Goal: Check status: Check status

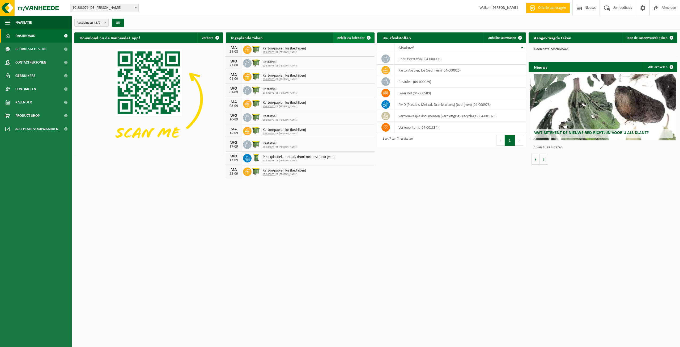
click at [360, 40] on link "Bekijk uw kalender" at bounding box center [353, 37] width 41 height 11
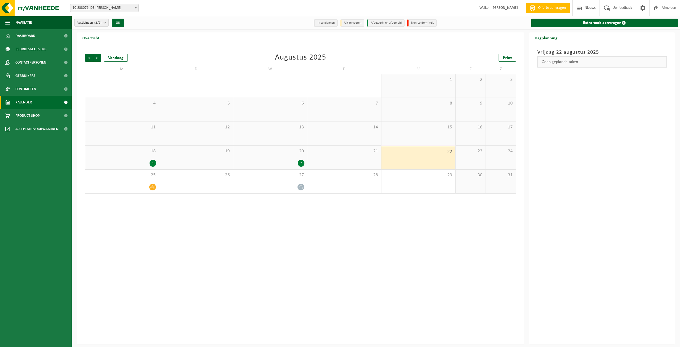
click at [302, 158] on div "20 2" at bounding box center [270, 158] width 74 height 24
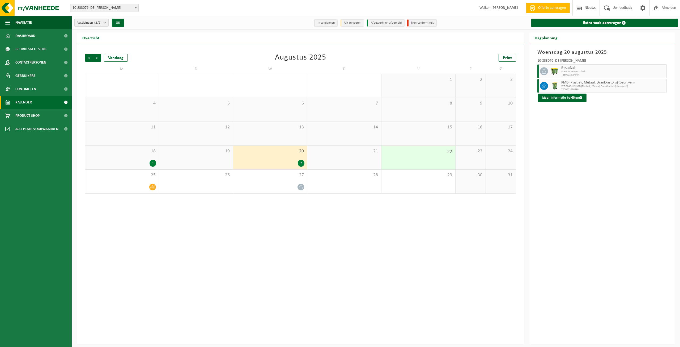
click at [133, 155] on div "18 1" at bounding box center [122, 158] width 74 height 24
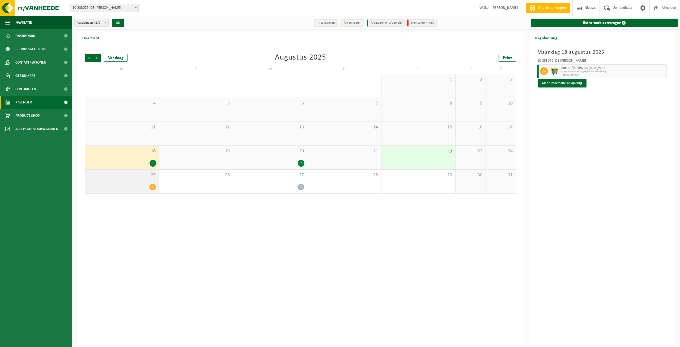
click at [142, 183] on div at bounding box center [122, 186] width 68 height 7
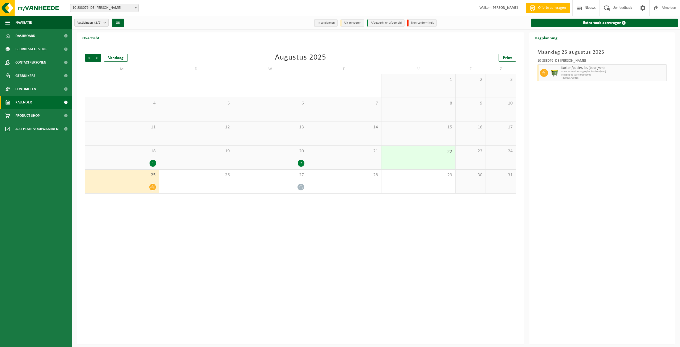
click at [147, 157] on div "18 1" at bounding box center [122, 158] width 74 height 24
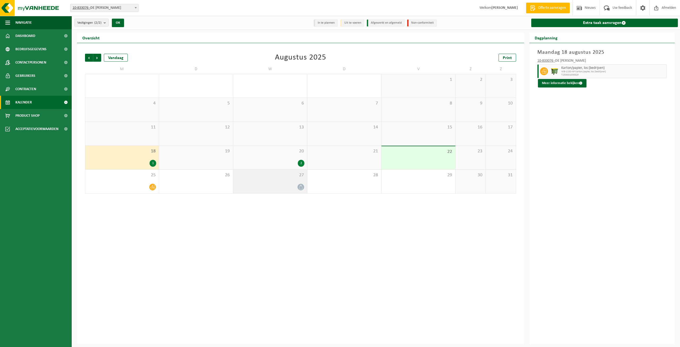
click at [296, 182] on div "27" at bounding box center [270, 181] width 74 height 24
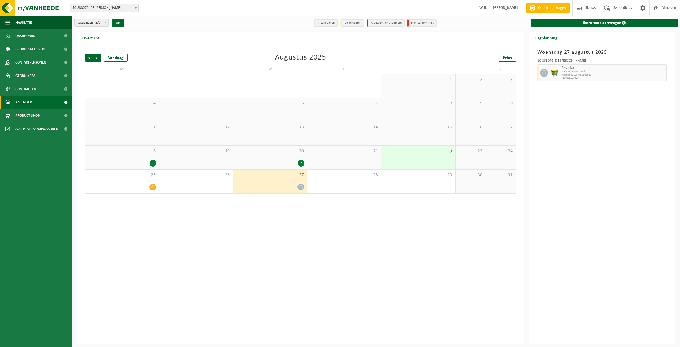
click at [288, 160] on div "2" at bounding box center [270, 163] width 69 height 7
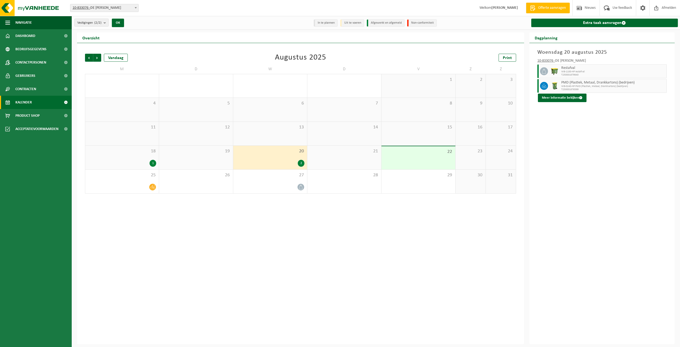
click at [421, 159] on div "22" at bounding box center [418, 157] width 74 height 23
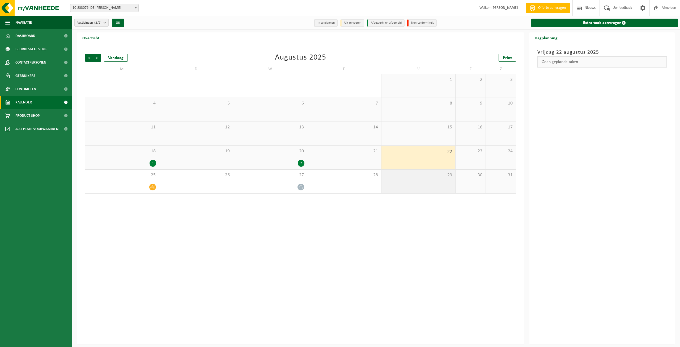
click at [425, 184] on div "29" at bounding box center [418, 181] width 74 height 24
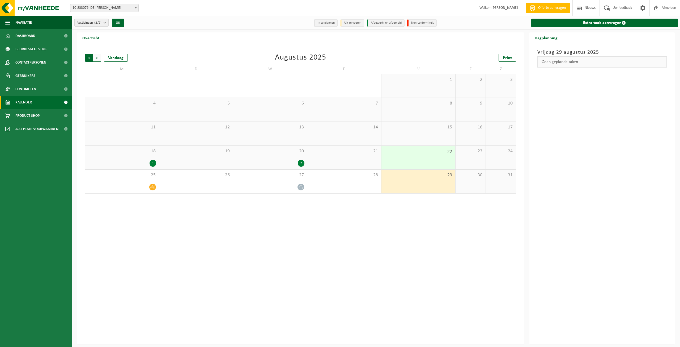
click at [99, 58] on span "Volgende" at bounding box center [97, 58] width 8 height 8
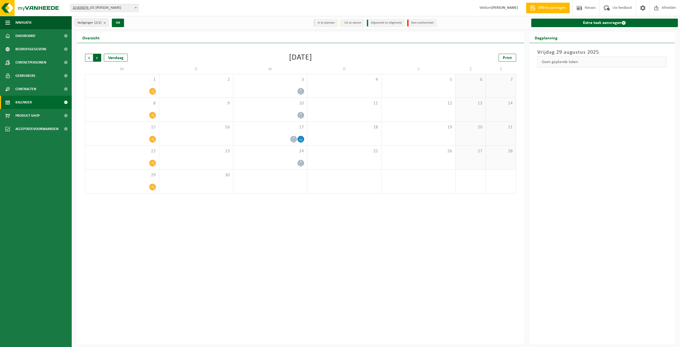
click at [88, 58] on span "Vorige" at bounding box center [89, 58] width 8 height 8
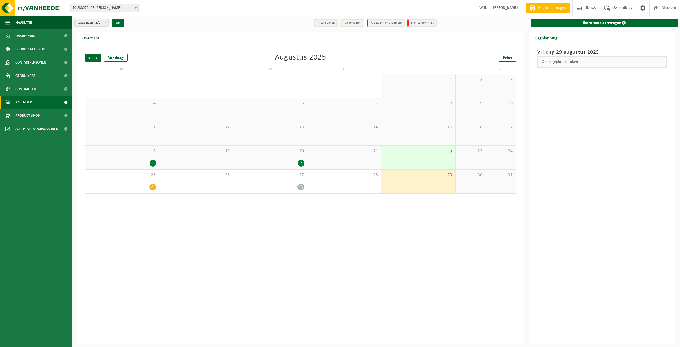
click at [151, 161] on div "1" at bounding box center [153, 163] width 7 height 7
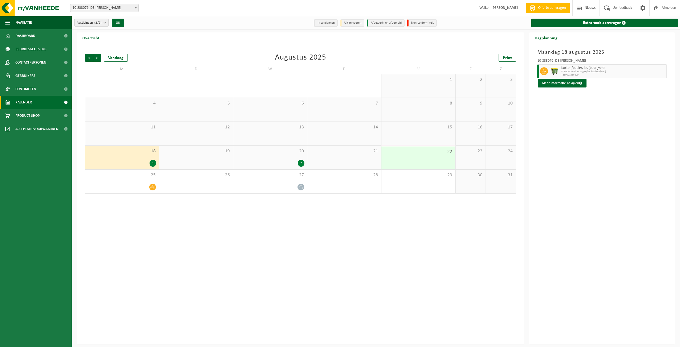
click at [297, 166] on div "2" at bounding box center [270, 163] width 69 height 7
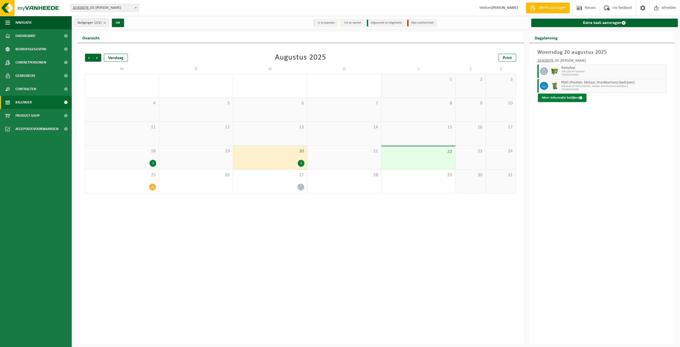
click at [562, 100] on button "Meer informatie bekijken" at bounding box center [562, 98] width 49 height 9
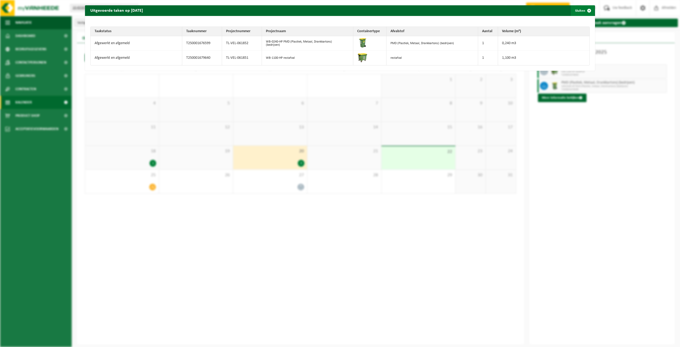
click at [587, 10] on span "button" at bounding box center [589, 10] width 11 height 11
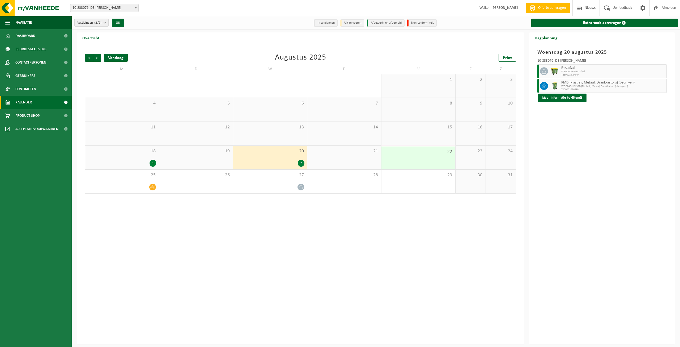
click at [114, 56] on div "Vandaag" at bounding box center [116, 58] width 24 height 8
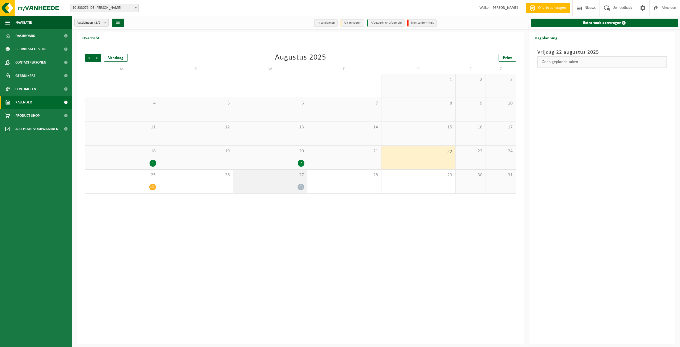
click at [302, 179] on div "27" at bounding box center [270, 181] width 74 height 24
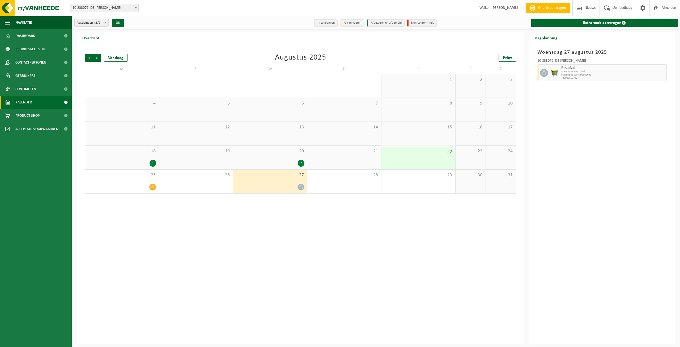
click at [450, 152] on span "22" at bounding box center [418, 152] width 69 height 6
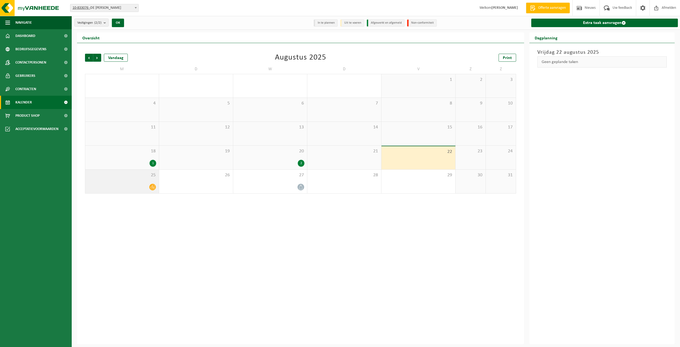
click at [145, 186] on div at bounding box center [122, 186] width 68 height 7
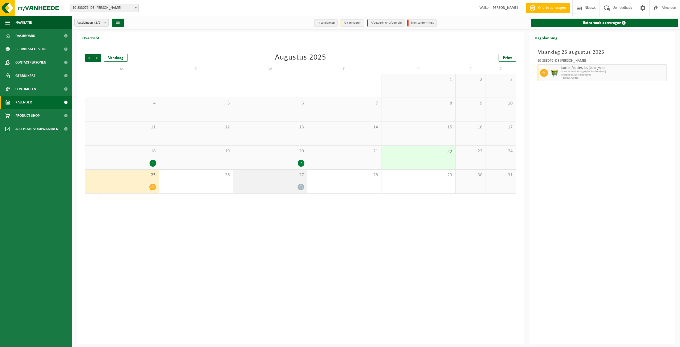
click at [282, 188] on div at bounding box center [270, 186] width 69 height 7
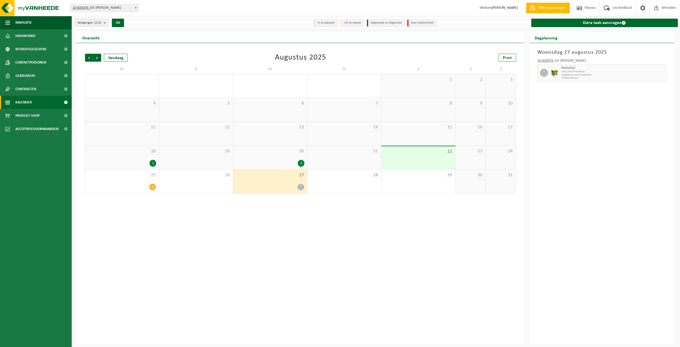
click at [275, 167] on div "20 2" at bounding box center [270, 158] width 74 height 24
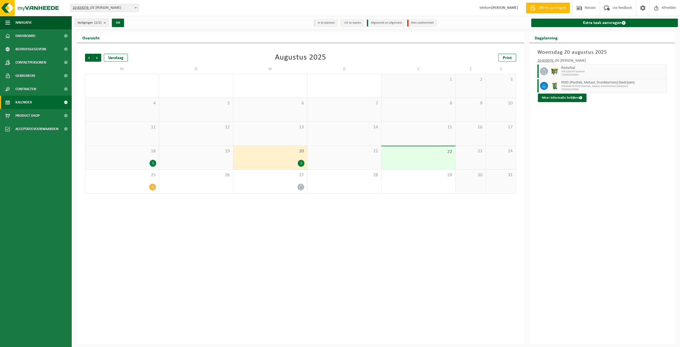
click at [322, 22] on li "In te plannen" at bounding box center [326, 22] width 24 height 7
click at [21, 101] on span "Kalender" at bounding box center [23, 102] width 16 height 13
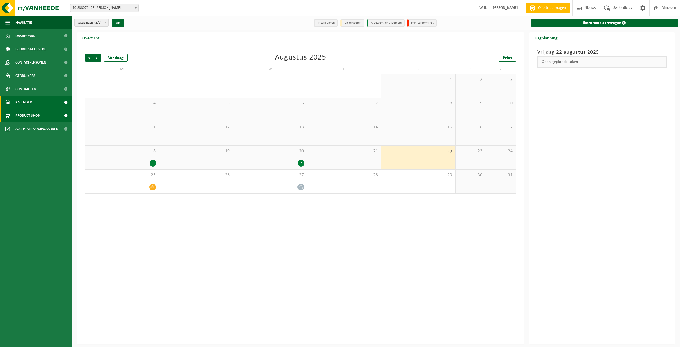
click at [28, 117] on span "Product Shop" at bounding box center [27, 115] width 24 height 13
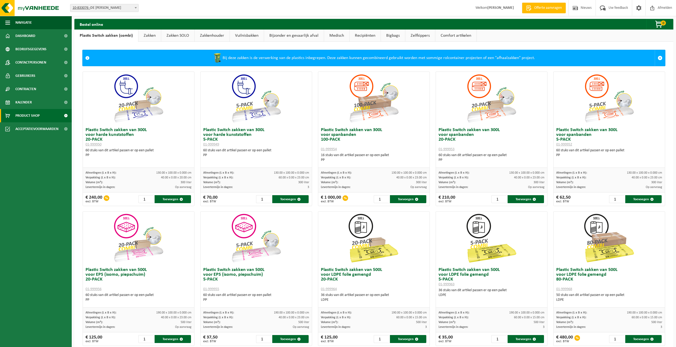
click at [30, 100] on span "Kalender" at bounding box center [23, 102] width 16 height 13
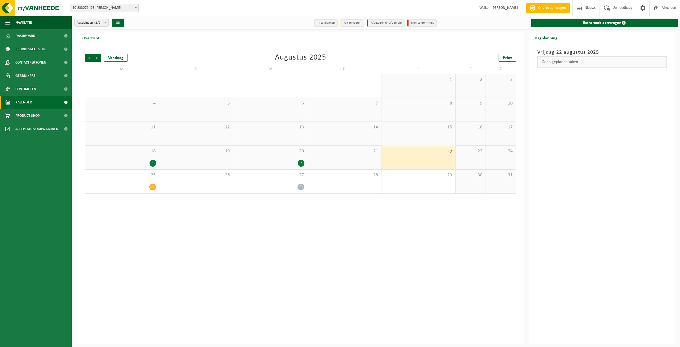
click at [294, 165] on div "2" at bounding box center [270, 163] width 69 height 7
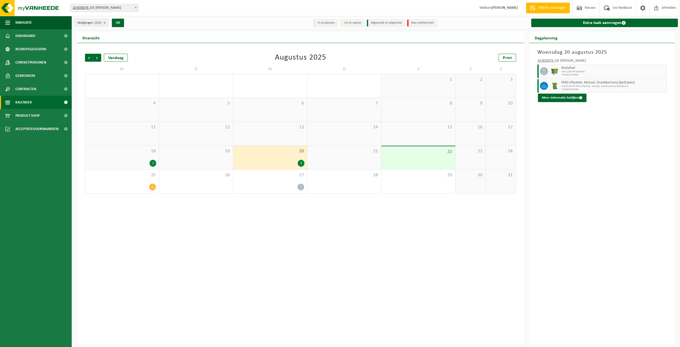
click at [133, 158] on div "18 1" at bounding box center [122, 158] width 74 height 24
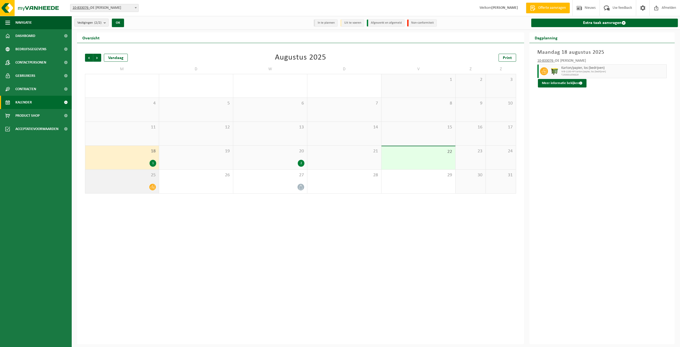
click at [122, 188] on div at bounding box center [122, 186] width 68 height 7
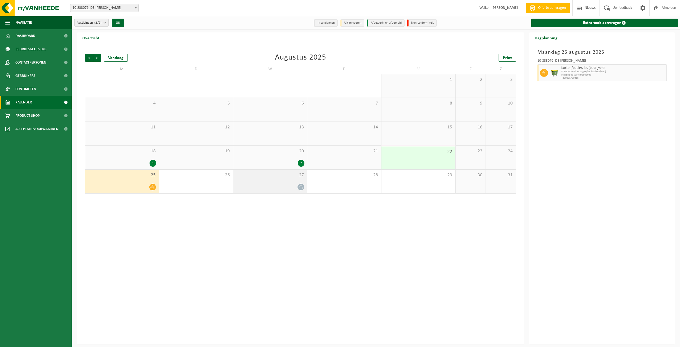
click at [236, 191] on div "27" at bounding box center [270, 181] width 74 height 24
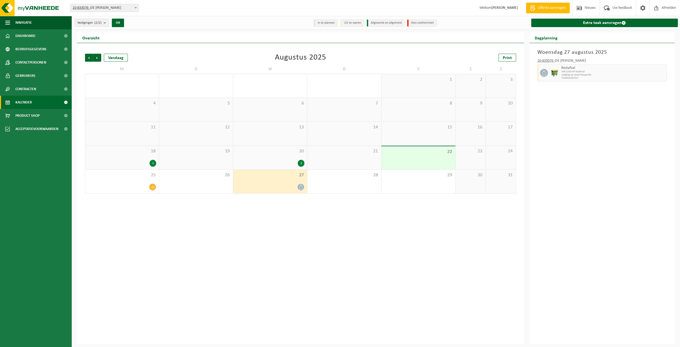
click at [41, 101] on link "Kalender" at bounding box center [36, 102] width 72 height 13
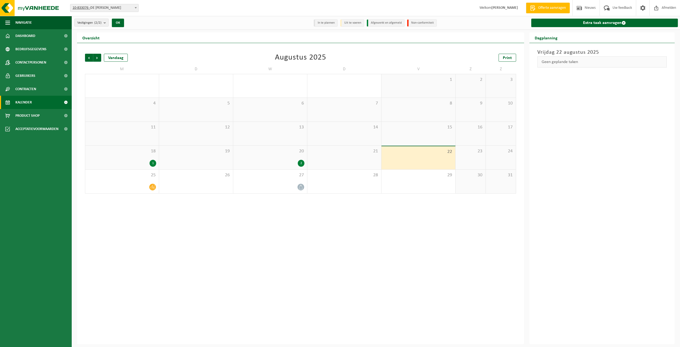
click at [91, 58] on span "Vorige" at bounding box center [89, 58] width 8 height 8
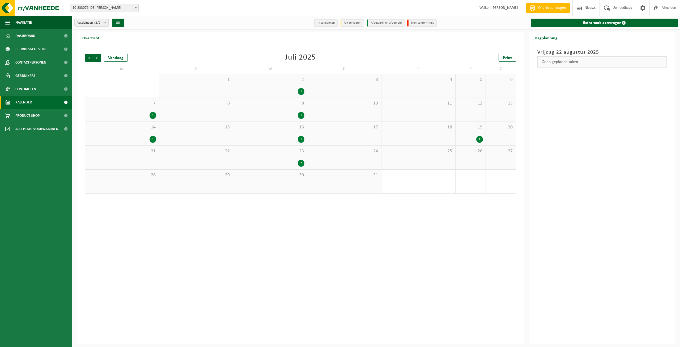
click at [304, 156] on div "23 2" at bounding box center [270, 158] width 74 height 24
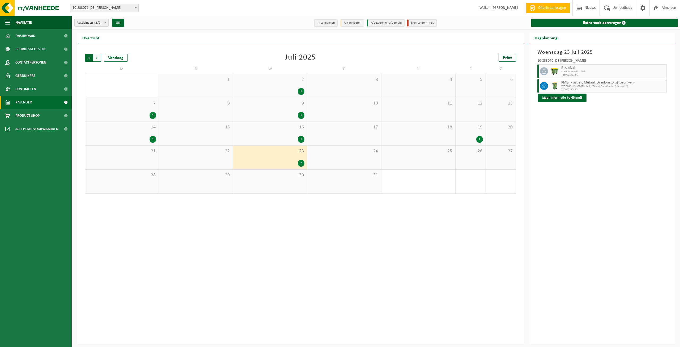
click at [96, 57] on span "Volgende" at bounding box center [97, 58] width 8 height 8
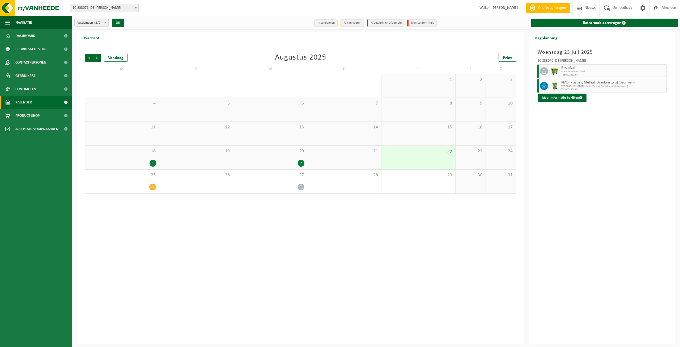
click at [96, 57] on span "Volgende" at bounding box center [97, 58] width 8 height 8
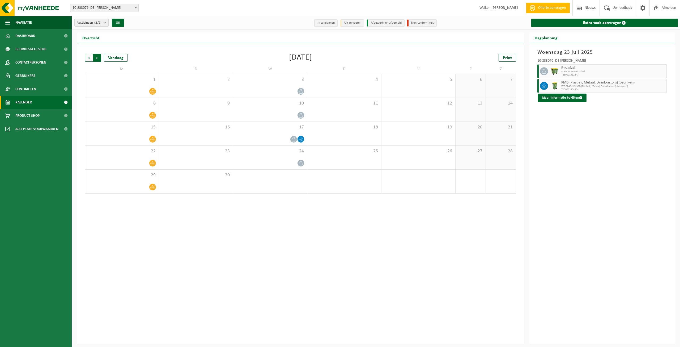
click at [91, 57] on span "Vorige" at bounding box center [89, 58] width 8 height 8
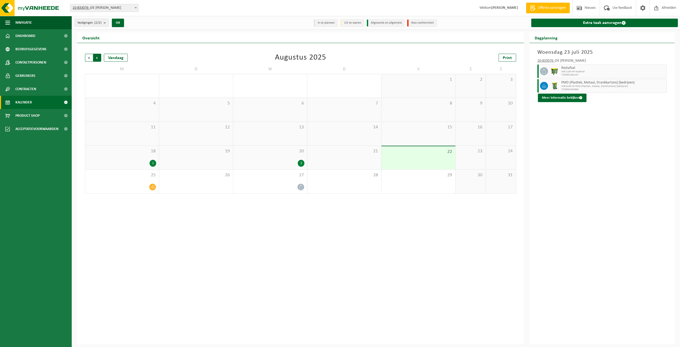
click at [86, 57] on span "Vorige" at bounding box center [89, 58] width 8 height 8
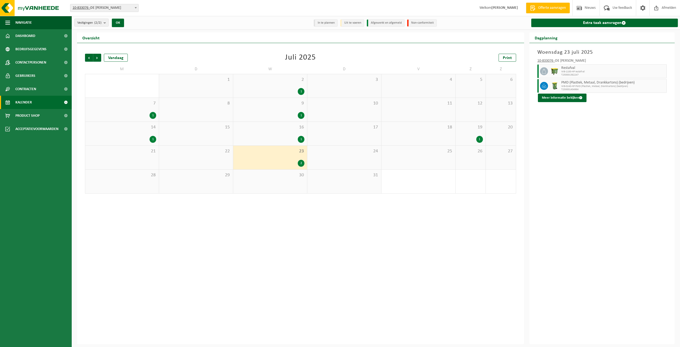
click at [86, 57] on span "Vorige" at bounding box center [89, 58] width 8 height 8
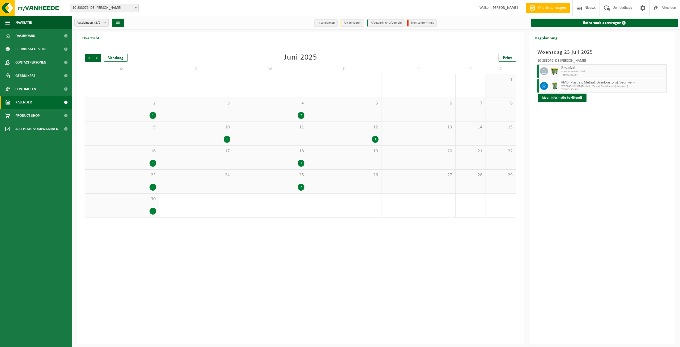
click at [86, 57] on span "Vorige" at bounding box center [89, 58] width 8 height 8
click at [99, 57] on span "Volgende" at bounding box center [97, 58] width 8 height 8
click at [143, 109] on div "2 1" at bounding box center [122, 110] width 74 height 24
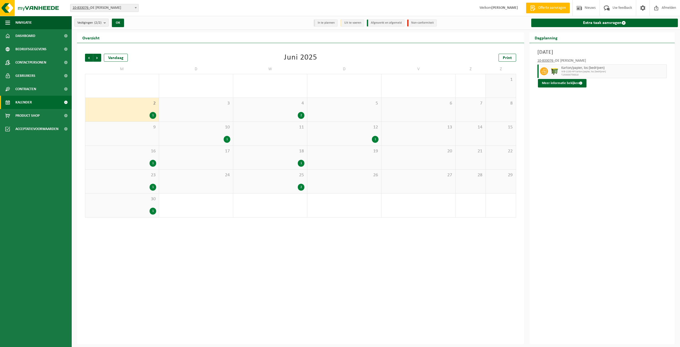
click at [299, 112] on div "2" at bounding box center [301, 115] width 7 height 7
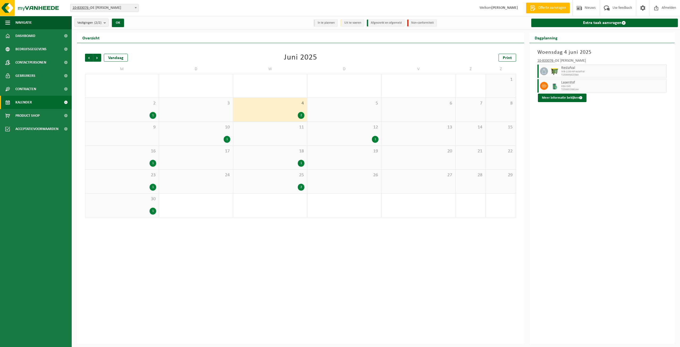
click at [248, 138] on div "11" at bounding box center [270, 134] width 74 height 24
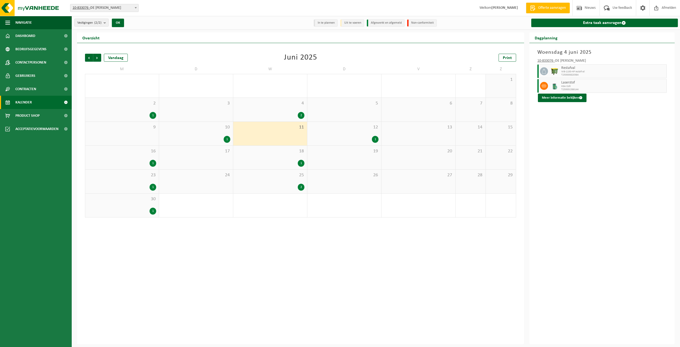
click at [223, 138] on div "1" at bounding box center [196, 139] width 69 height 7
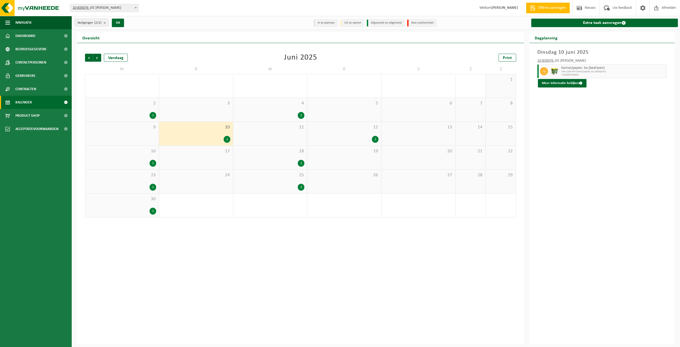
click at [300, 110] on div "4 2" at bounding box center [270, 110] width 74 height 24
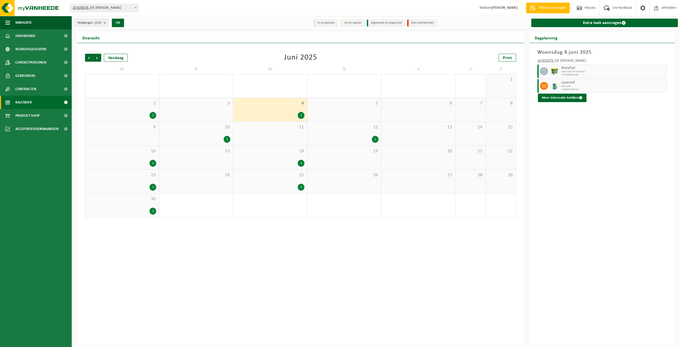
click at [339, 134] on div "12 1" at bounding box center [344, 134] width 74 height 24
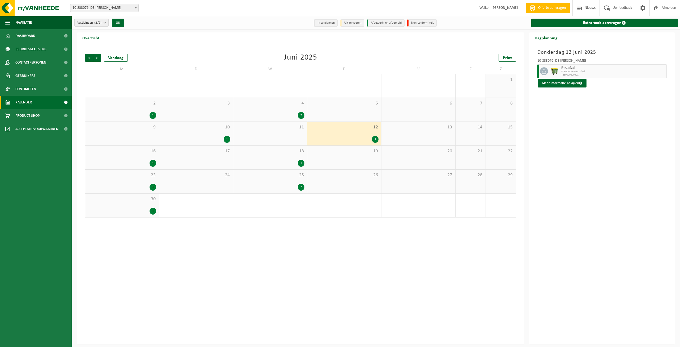
click at [84, 59] on div "Vorige Volgende Vandaag Juni 2025 Print M D W D V Z Z 26 1 27 1 28 1 29 30 31 1…" at bounding box center [300, 135] width 436 height 174
click at [95, 57] on span "Volgende" at bounding box center [97, 58] width 8 height 8
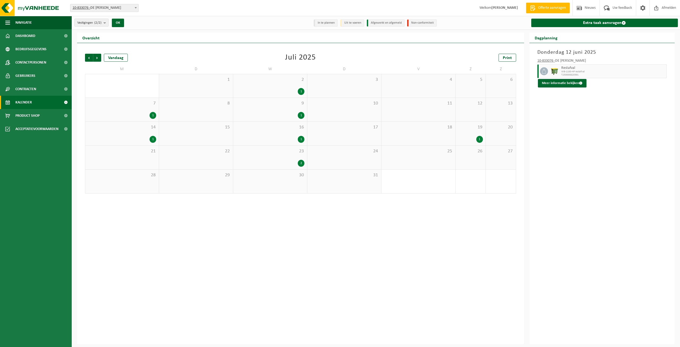
click at [95, 57] on span "Volgende" at bounding box center [97, 58] width 8 height 8
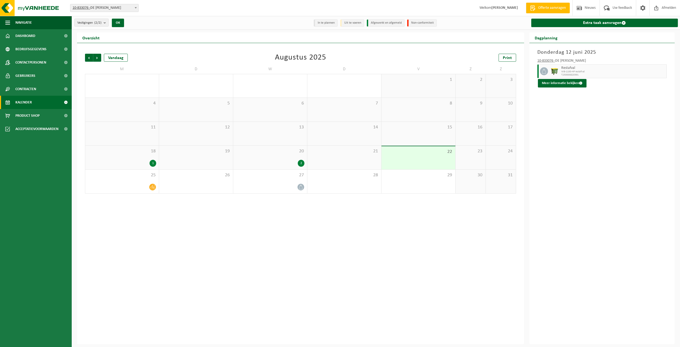
click at [298, 160] on div "2" at bounding box center [270, 163] width 69 height 7
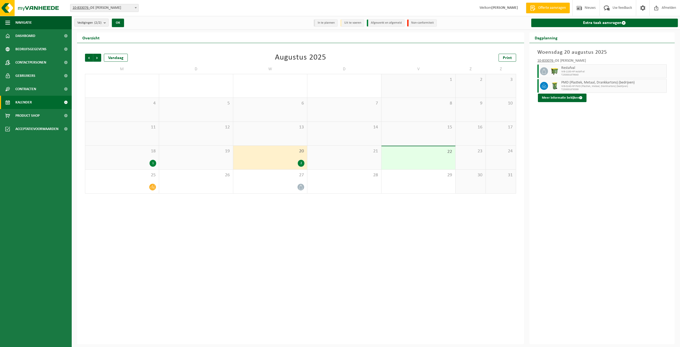
click at [286, 160] on div "2" at bounding box center [270, 163] width 69 height 7
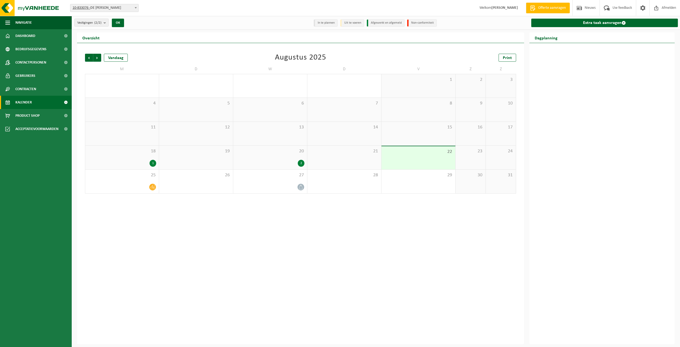
click at [160, 156] on div "19" at bounding box center [196, 158] width 74 height 24
click at [144, 155] on div "18 1" at bounding box center [122, 158] width 74 height 24
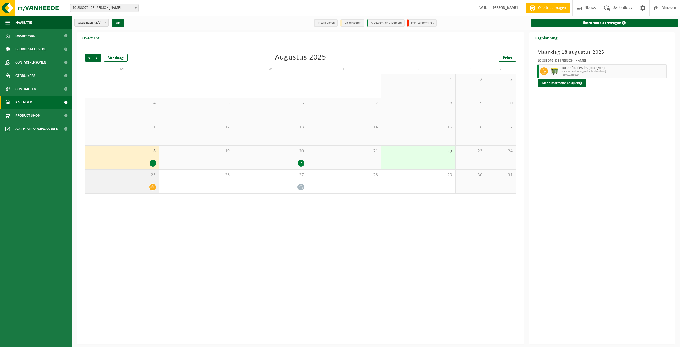
click at [114, 183] on div at bounding box center [122, 186] width 68 height 7
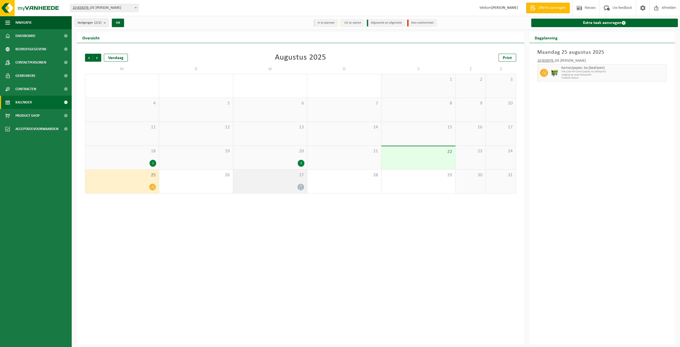
click at [299, 185] on icon at bounding box center [301, 187] width 5 height 5
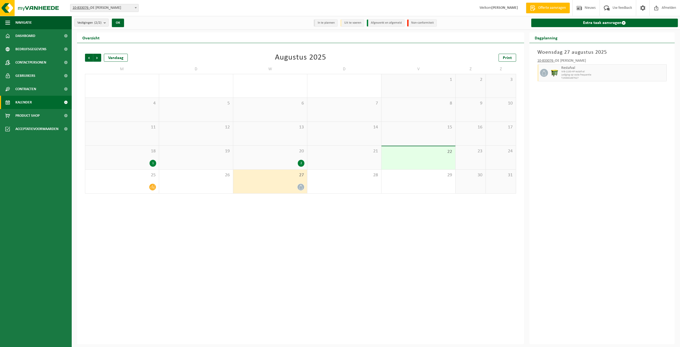
click at [293, 160] on div "2" at bounding box center [270, 163] width 69 height 7
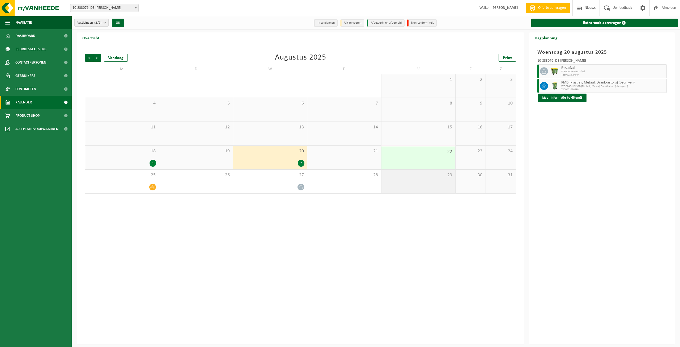
click at [403, 181] on div "29" at bounding box center [418, 181] width 74 height 24
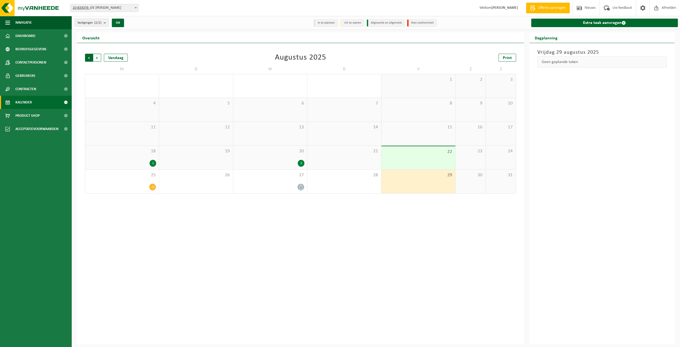
click at [98, 58] on span "Volgende" at bounding box center [97, 58] width 8 height 8
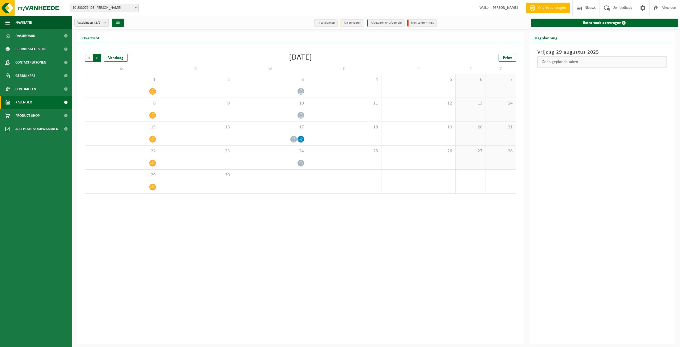
click at [89, 59] on span "Vorige" at bounding box center [89, 58] width 8 height 8
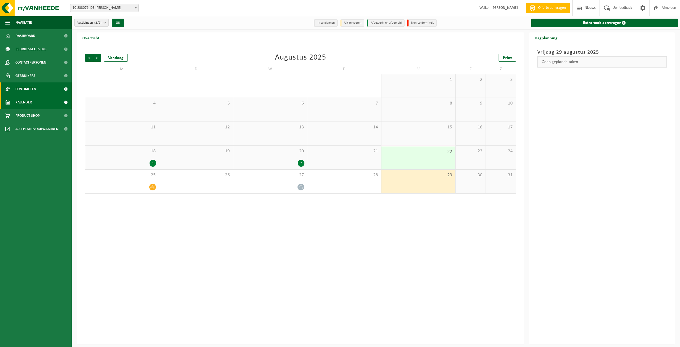
click at [21, 91] on span "Contracten" at bounding box center [25, 88] width 21 height 13
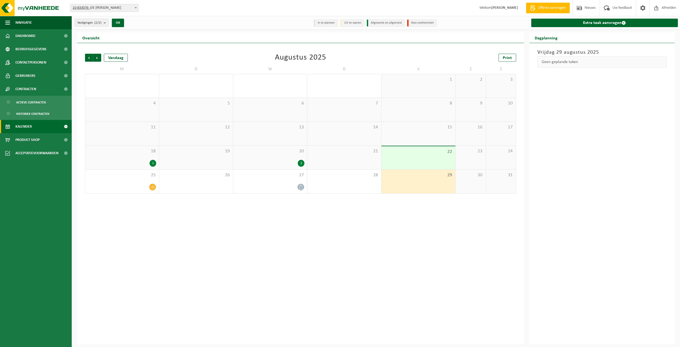
click at [27, 126] on span "Kalender" at bounding box center [23, 126] width 16 height 13
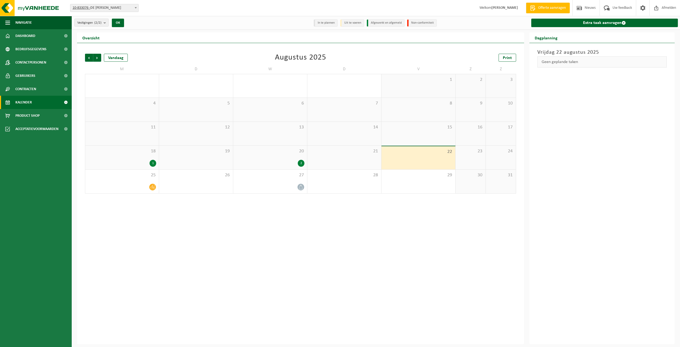
click at [322, 317] on div "Vorige Volgende Vandaag Augustus 2025 Print M D W D V Z Z 28 29 30 31 1 2 3 4 5…" at bounding box center [300, 193] width 447 height 301
click at [297, 161] on div "2" at bounding box center [270, 163] width 69 height 7
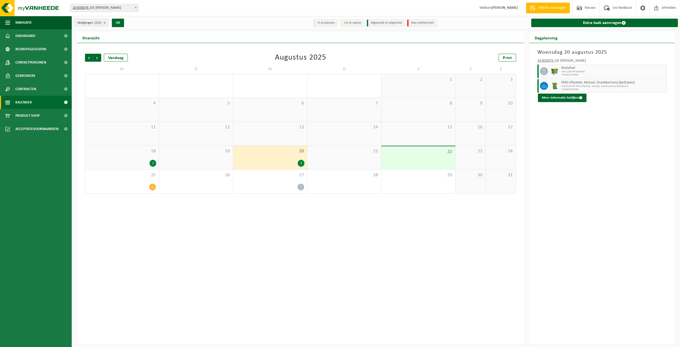
click at [321, 245] on div "Vorige Volgende Vandaag Augustus 2025 Print M D W D V Z Z 28 29 30 31 1 2 3 4 5…" at bounding box center [300, 193] width 447 height 301
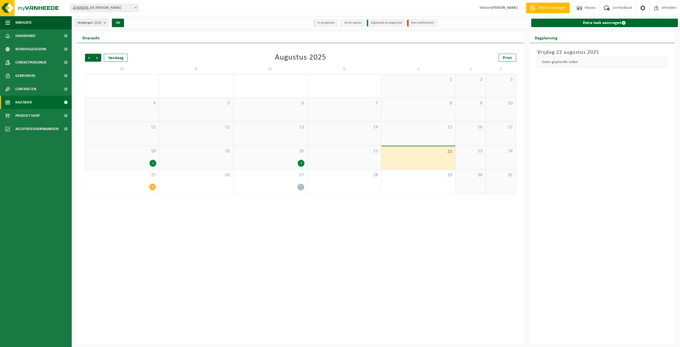
click at [425, 157] on div "22" at bounding box center [418, 157] width 74 height 23
